Goal: Find specific page/section: Find specific page/section

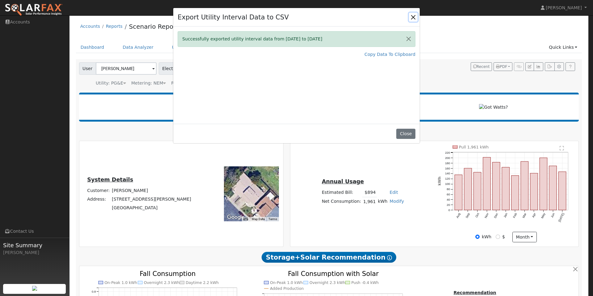
click at [414, 16] on button "Close" at bounding box center [413, 17] width 9 height 9
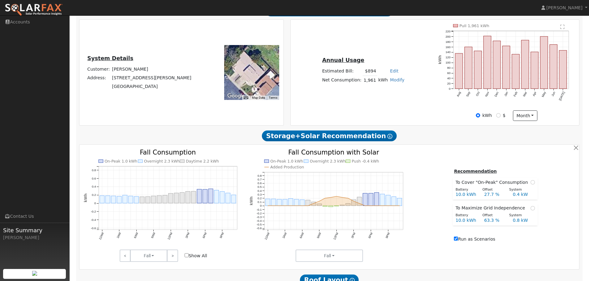
scroll to position [109, 0]
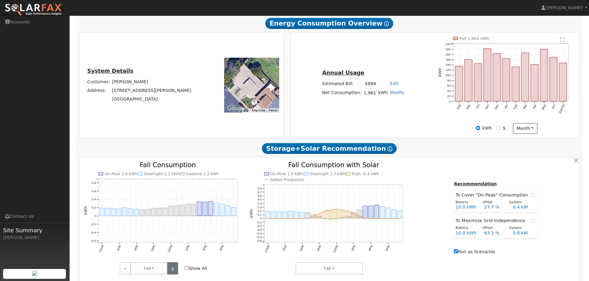
click at [173, 270] on link ">" at bounding box center [172, 269] width 11 height 12
